Goal: Task Accomplishment & Management: Use online tool/utility

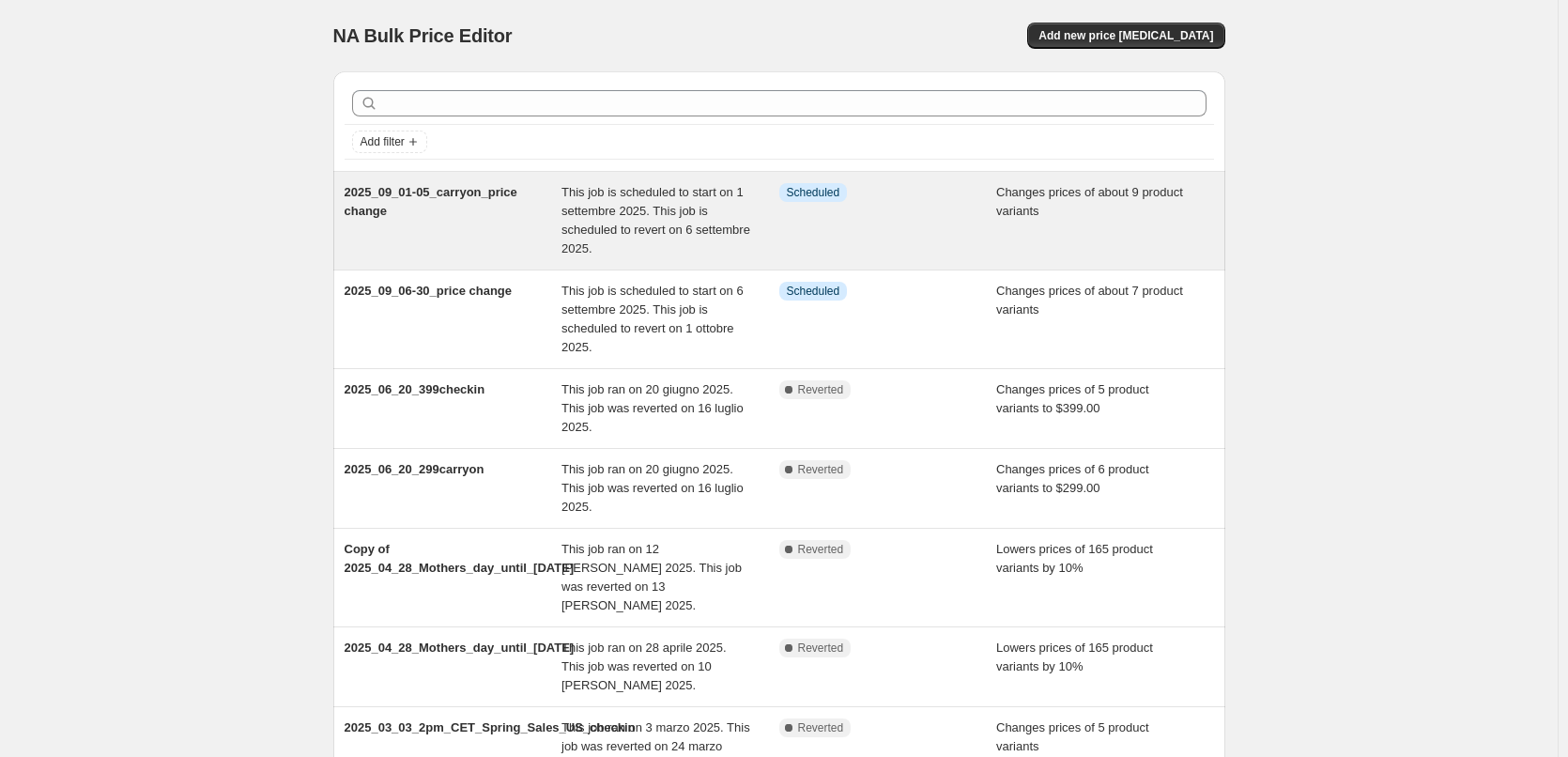
click at [627, 196] on span "This job is scheduled to start on 1 settembre 2025. This job is scheduled to re…" at bounding box center [656, 220] width 189 height 71
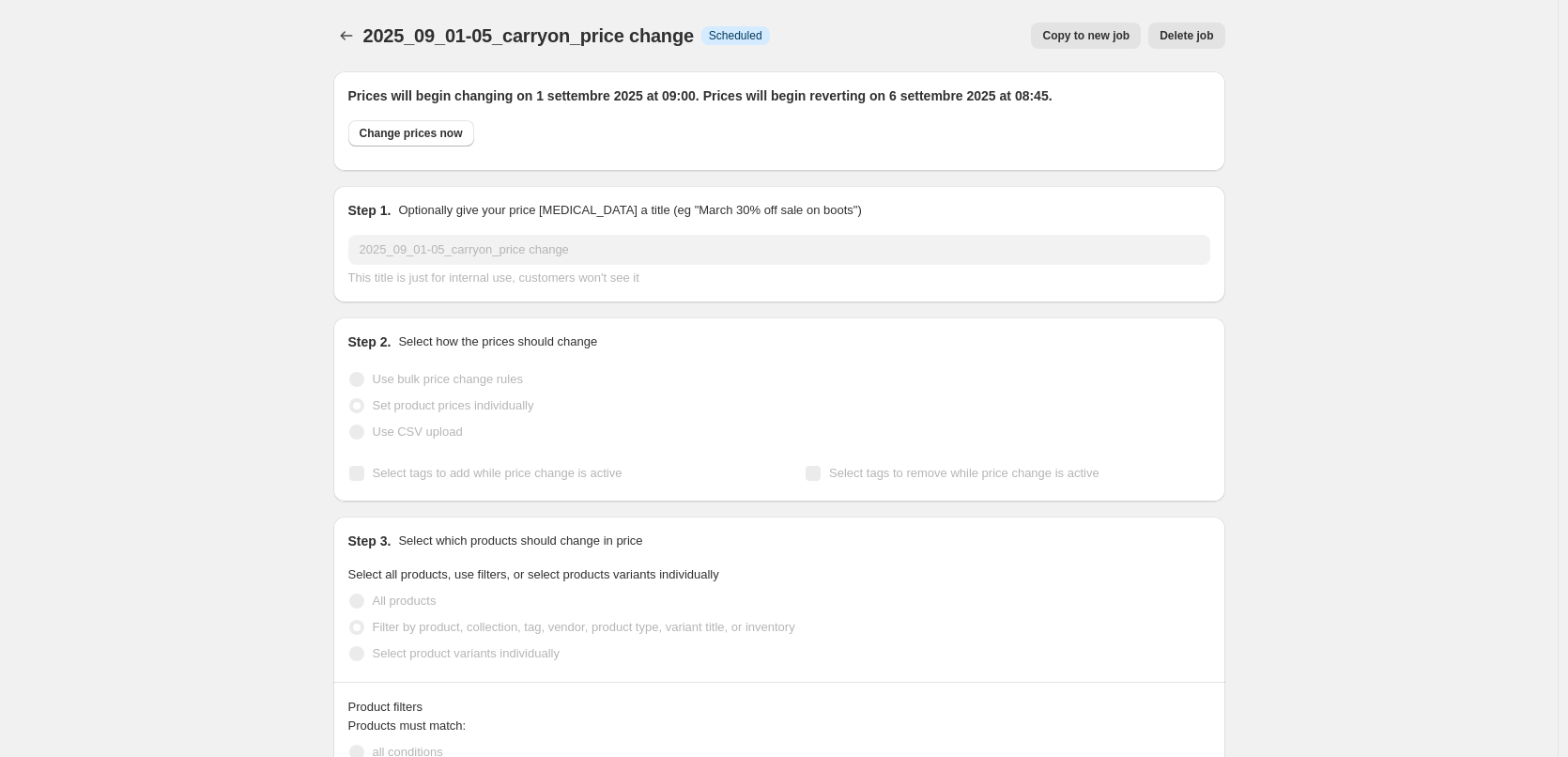
select select "product"
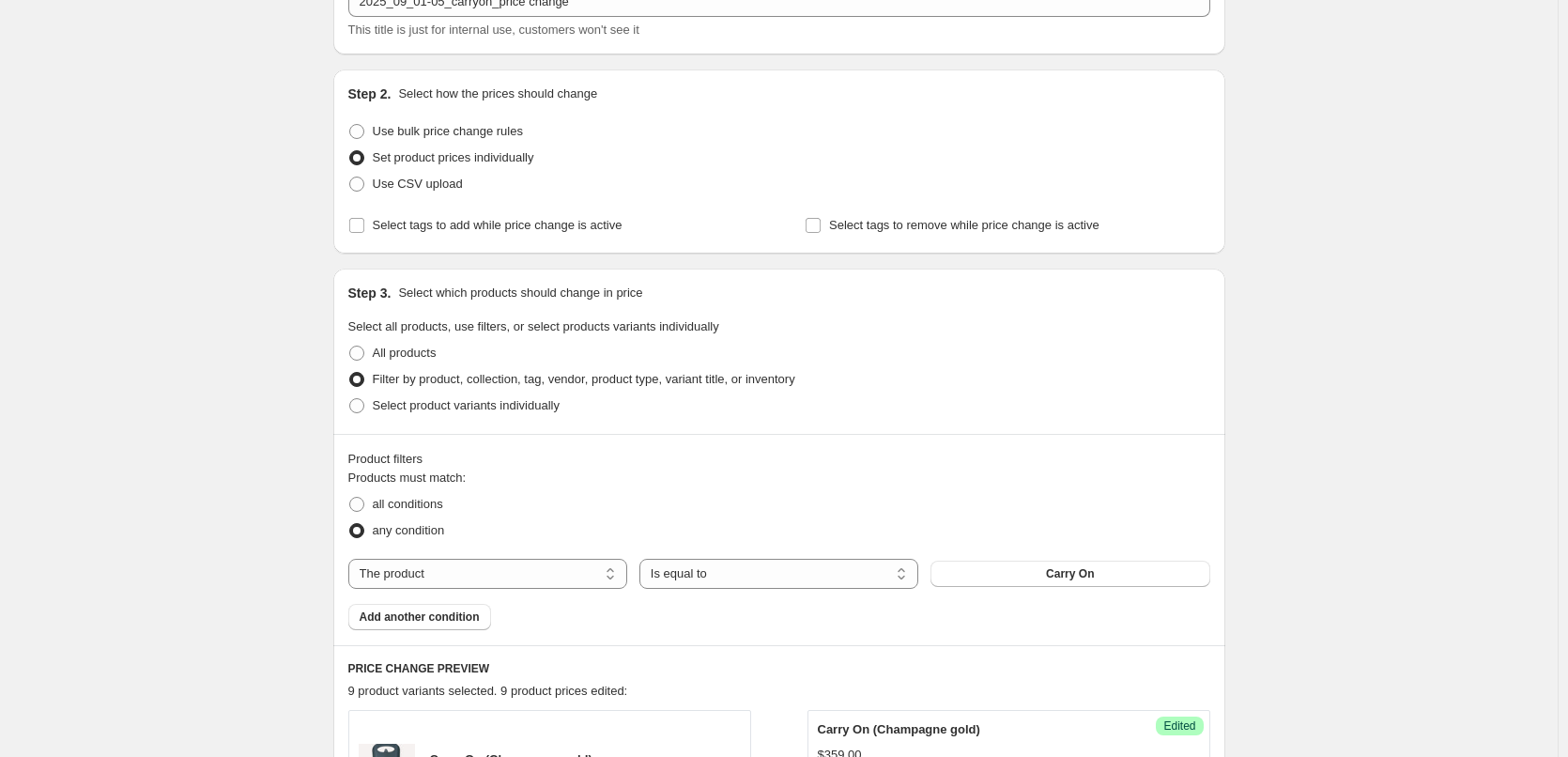
scroll to position [359, 0]
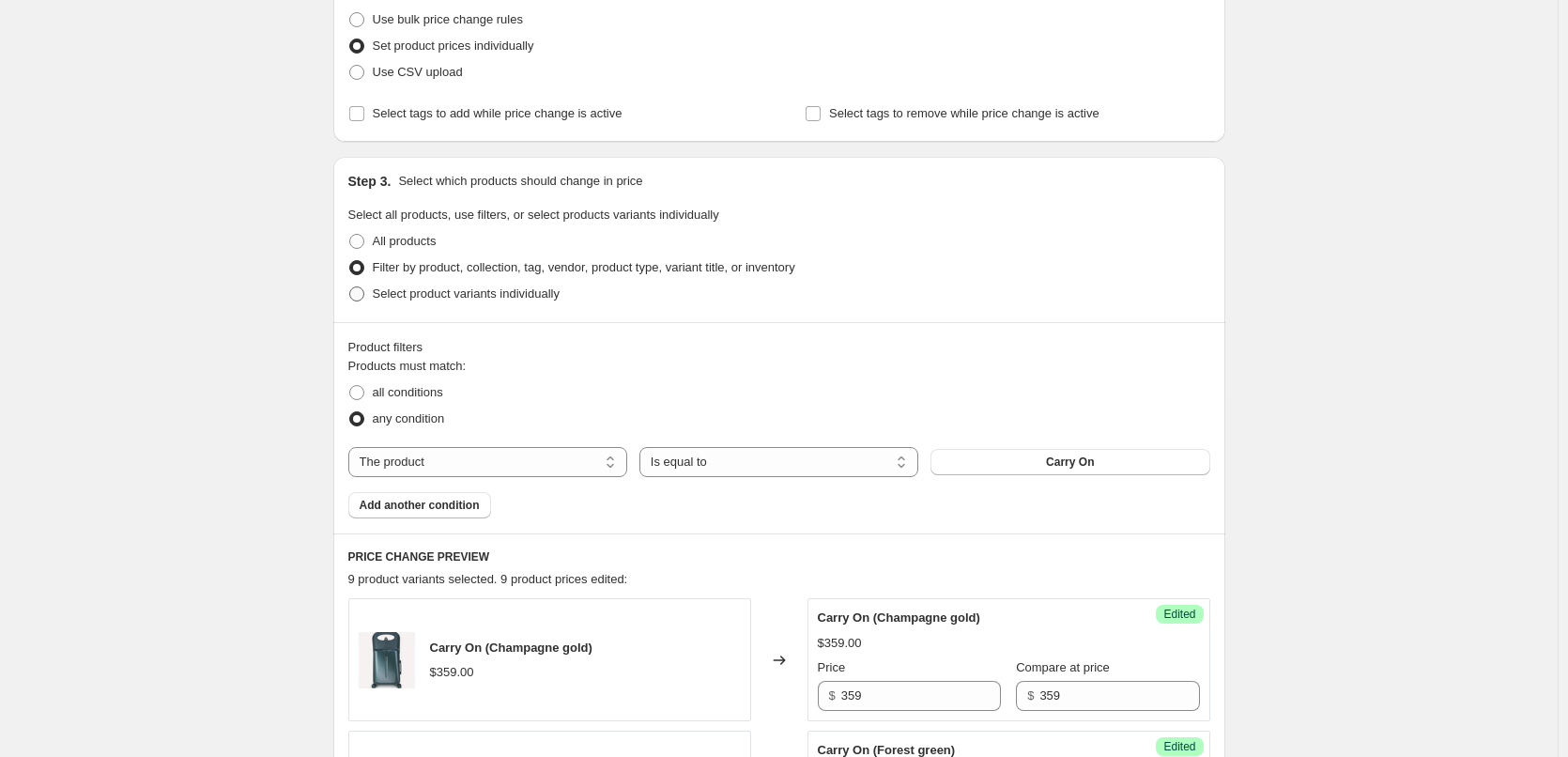
click at [360, 290] on span at bounding box center [356, 294] width 15 height 15
click at [350, 287] on input "Select product variants individually" at bounding box center [349, 286] width 1 height 1
radio input "true"
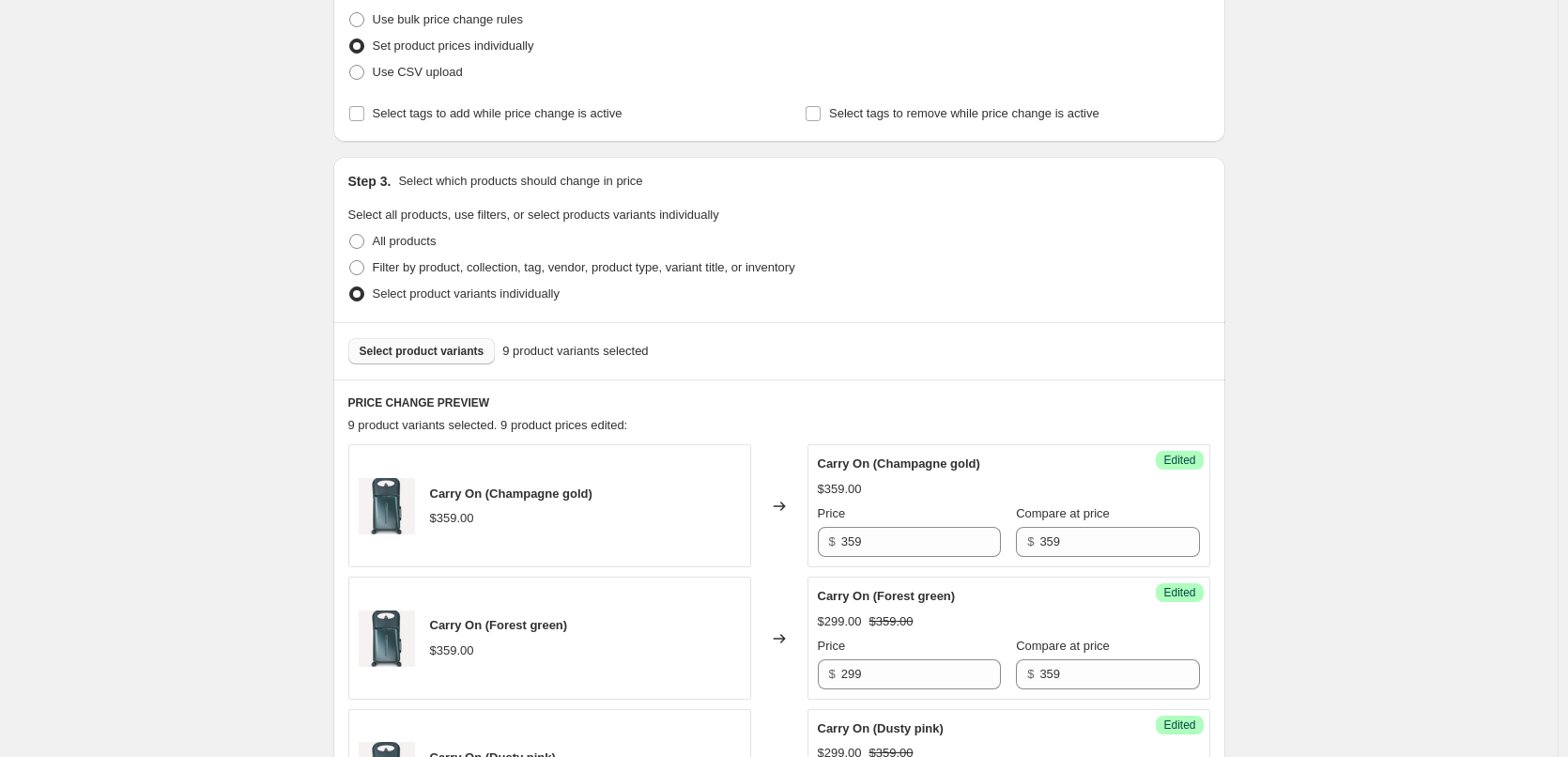
click at [460, 348] on span "Select product variants" at bounding box center [421, 352] width 125 height 15
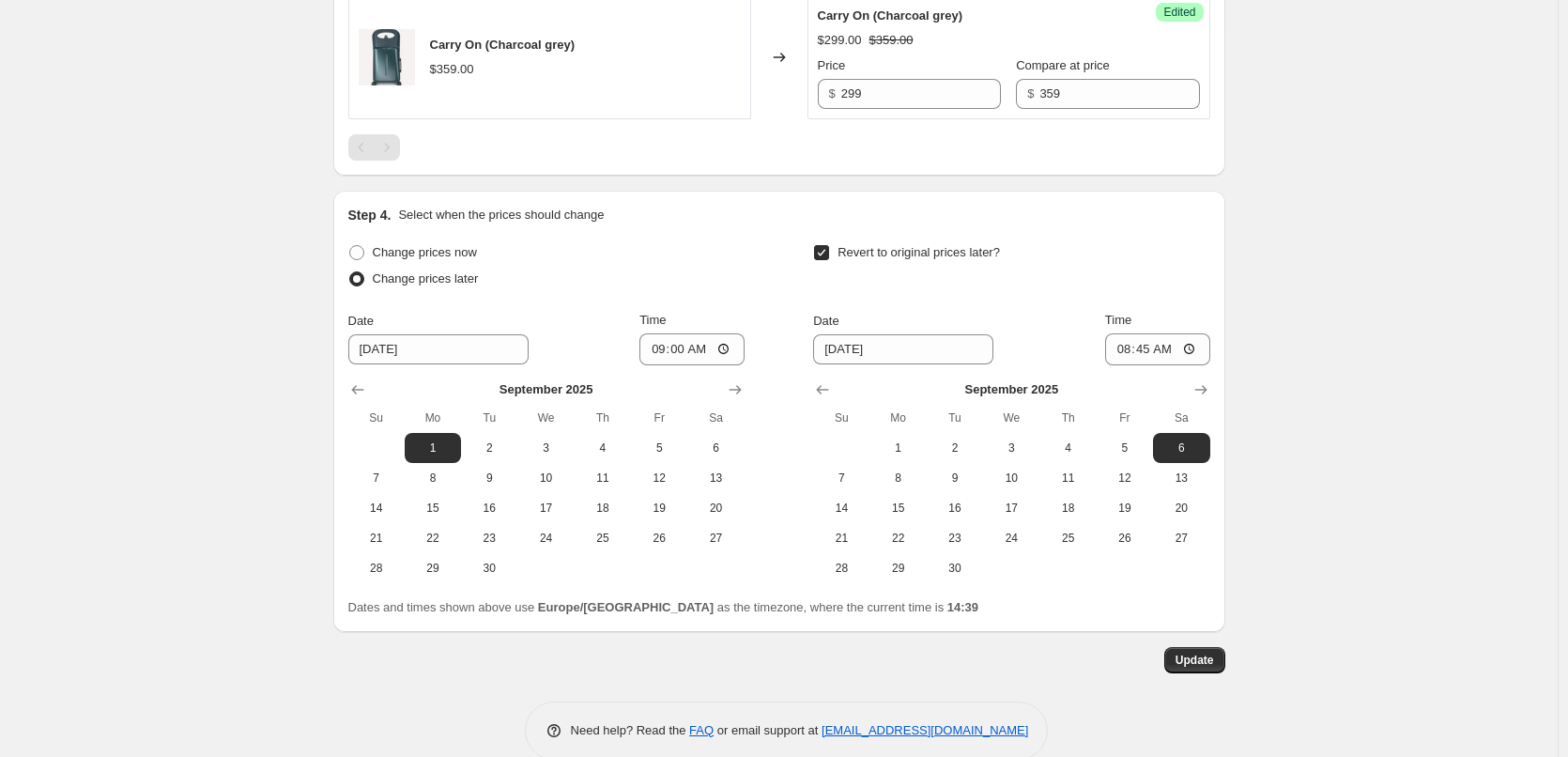
scroll to position [1236, 0]
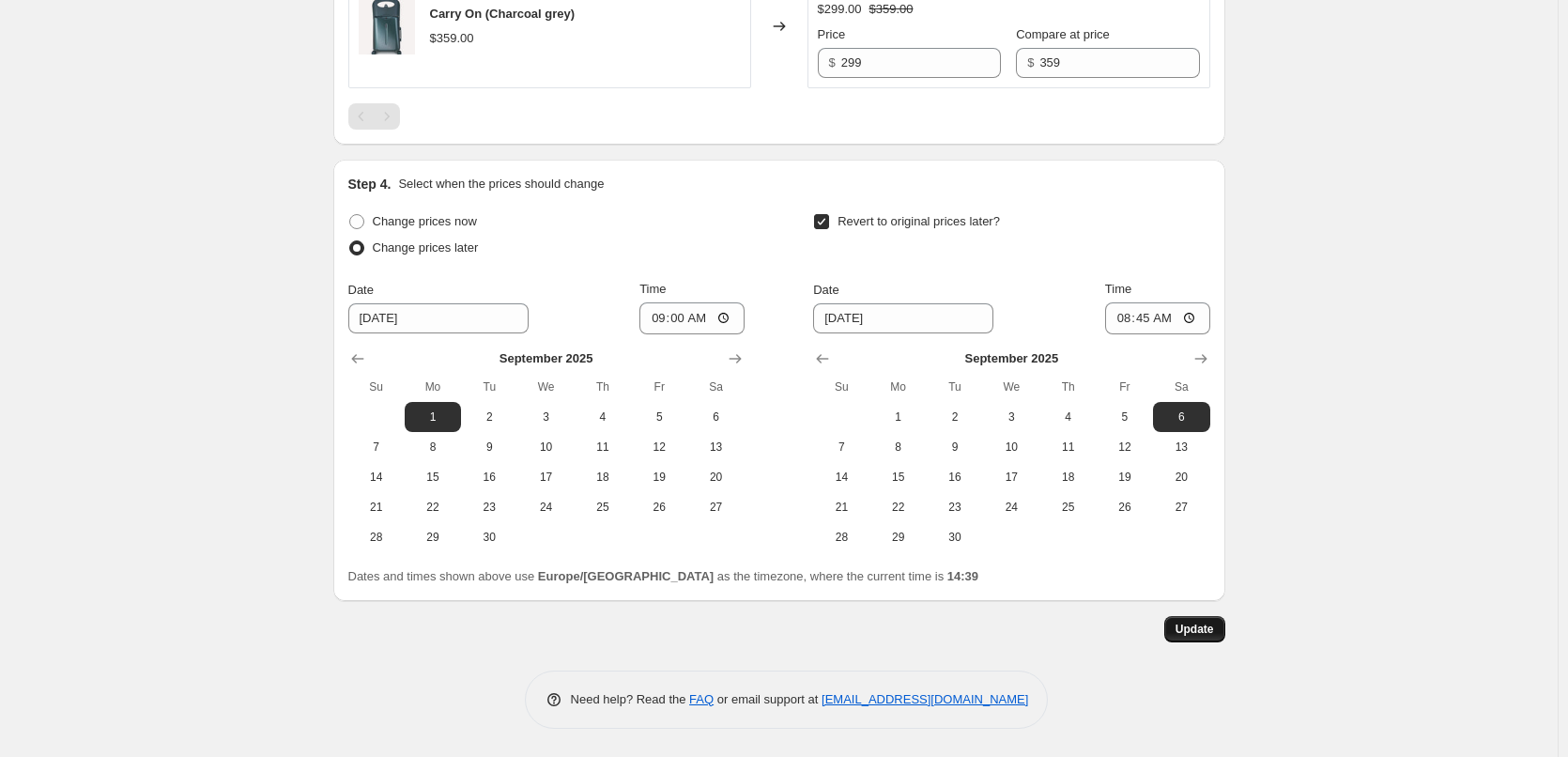
click at [1192, 632] on span "Update" at bounding box center [1194, 629] width 38 height 15
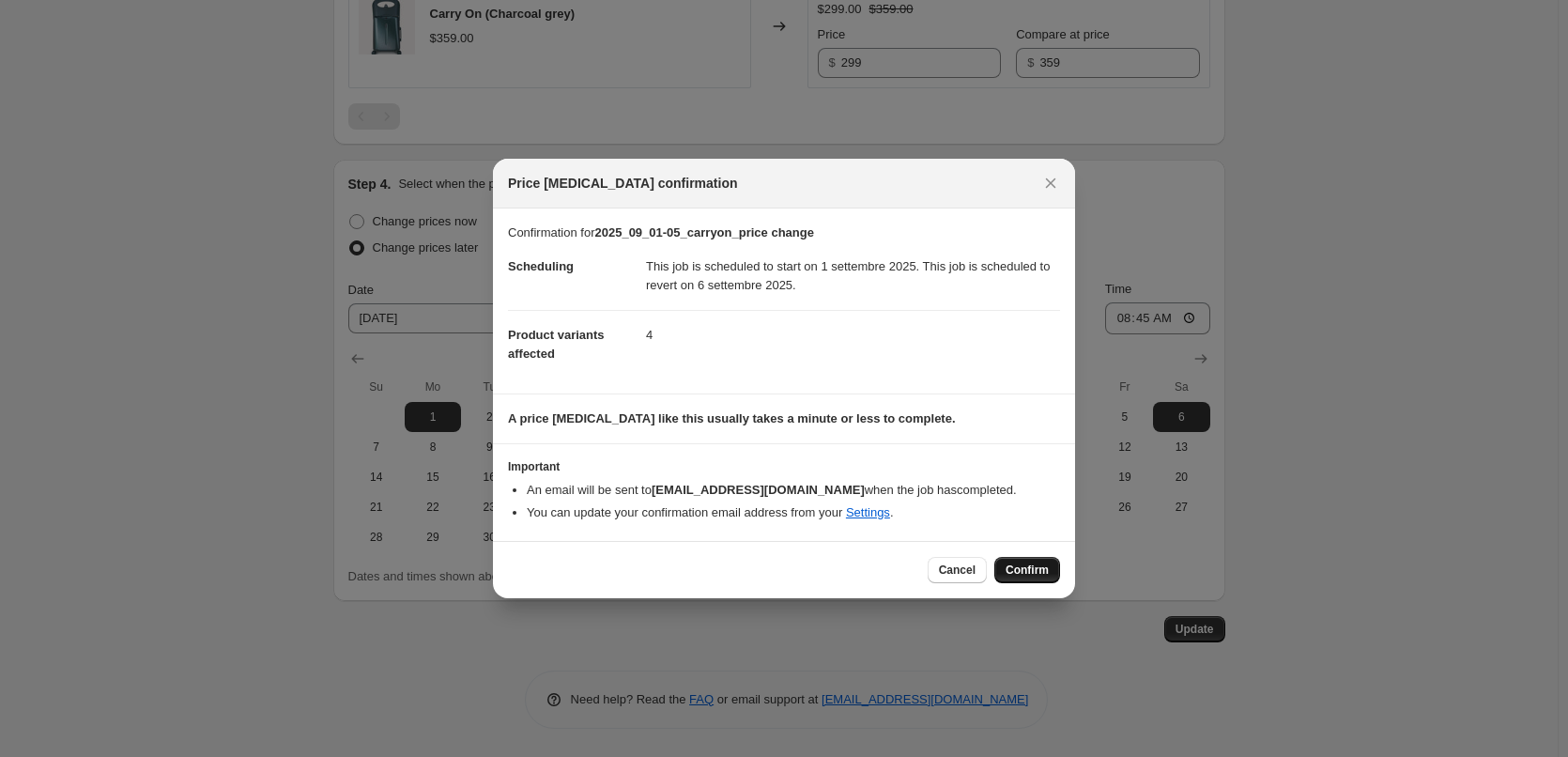
click at [1031, 563] on span "Confirm" at bounding box center [1027, 570] width 43 height 15
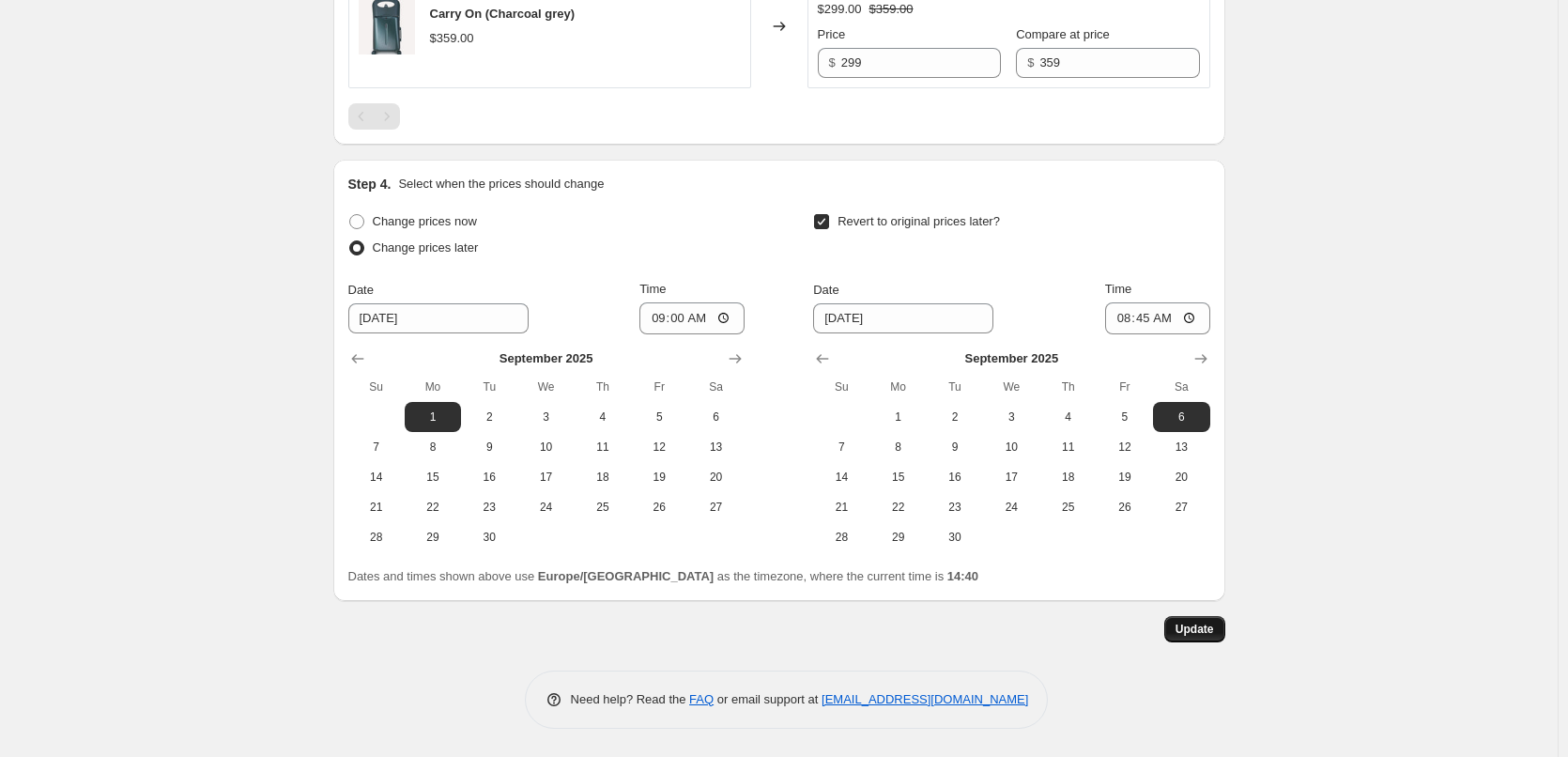
click at [1214, 636] on span "Update" at bounding box center [1194, 629] width 38 height 15
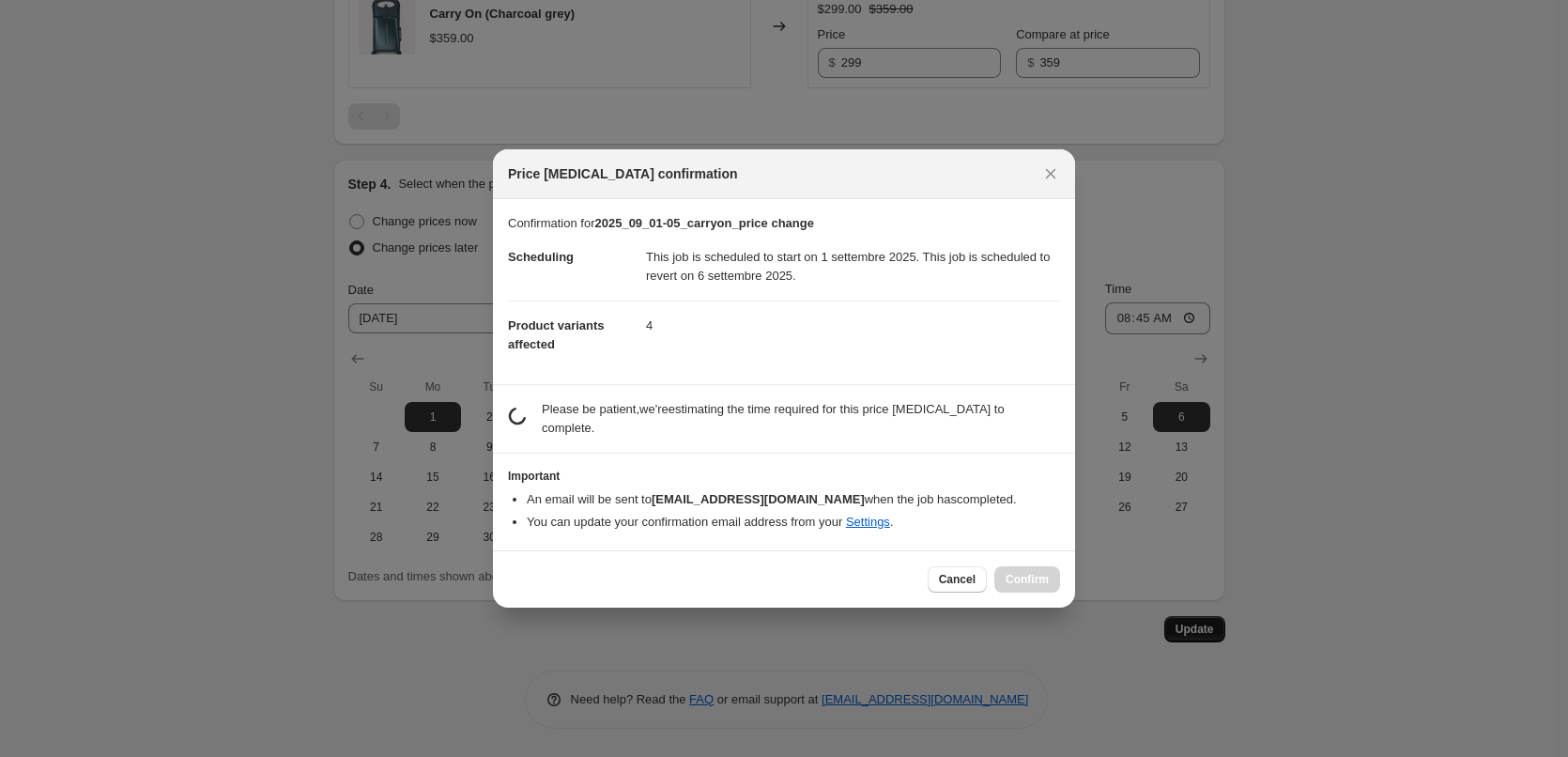
scroll to position [0, 0]
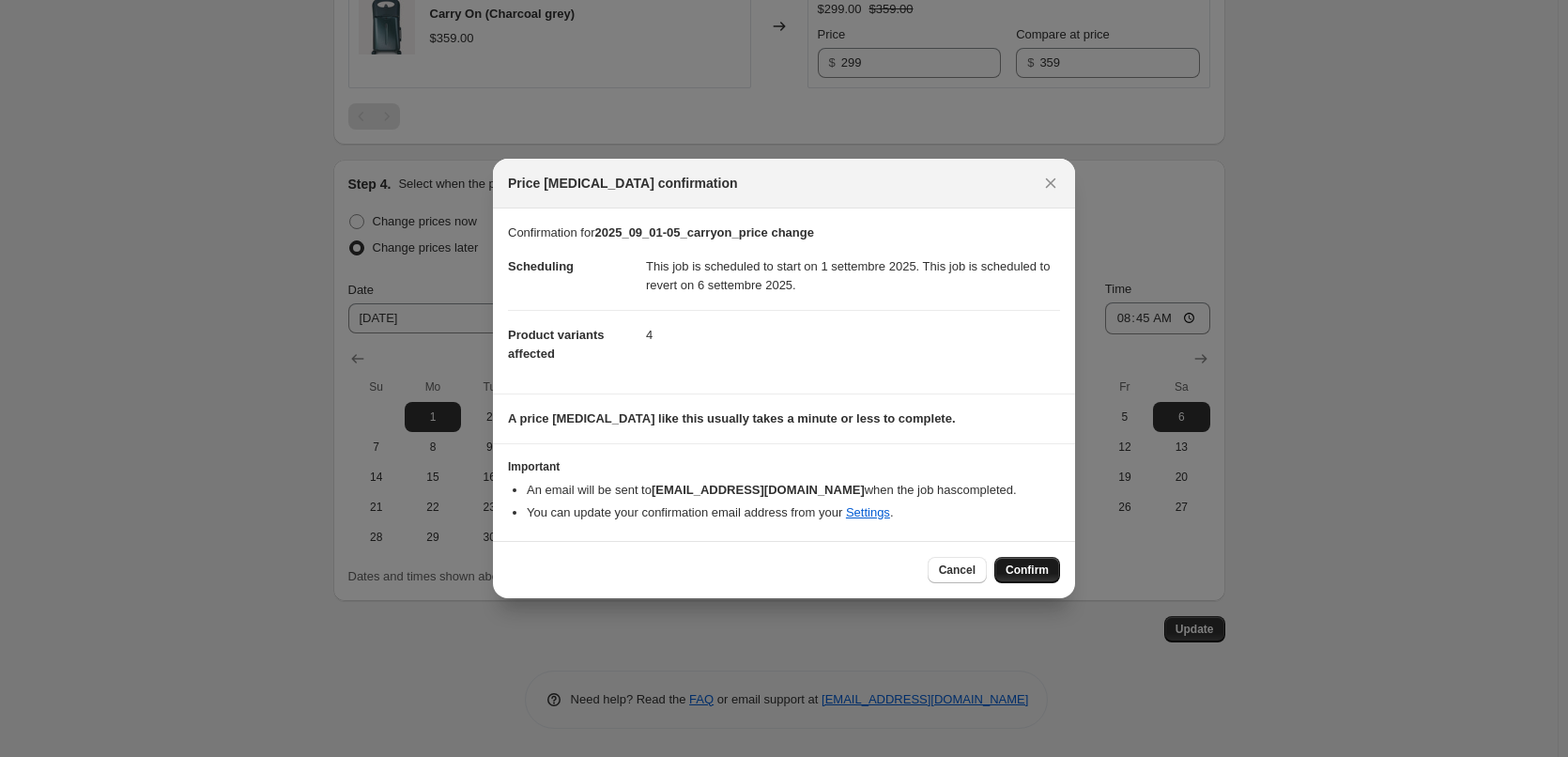
click at [1009, 569] on span "Confirm" at bounding box center [1027, 570] width 43 height 15
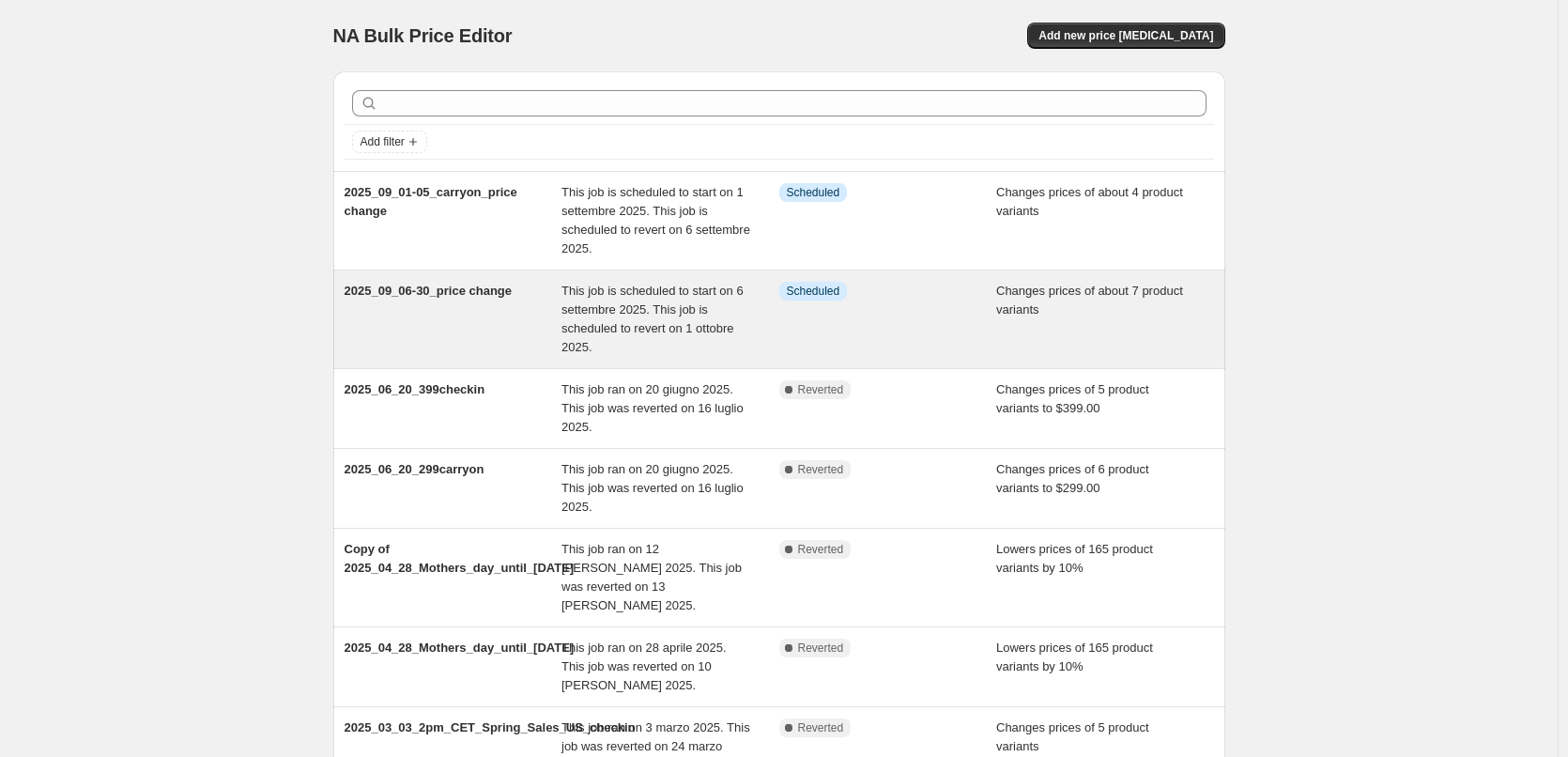
click at [721, 304] on div "This job is scheduled to start on 6 settembre 2025. This job is scheduled to re…" at bounding box center [670, 319] width 218 height 75
